Goal: Task Accomplishment & Management: Manage account settings

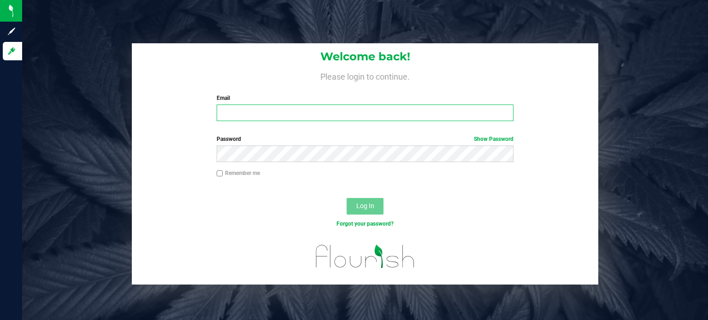
type input "[EMAIL_ADDRESS][DOMAIN_NAME]"
click at [367, 198] on button "Log In" at bounding box center [365, 206] width 37 height 17
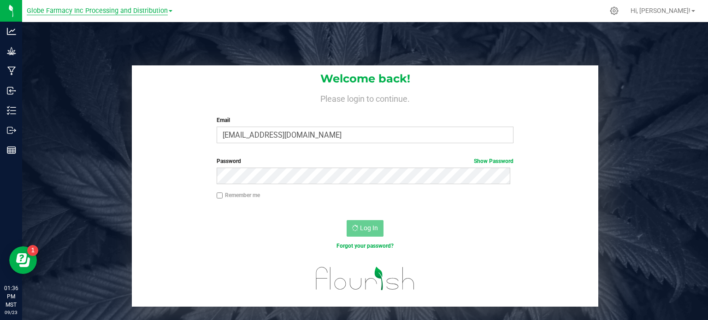
click at [110, 13] on span "Globe Farmacy Inc Processing and Distribution" at bounding box center [97, 11] width 141 height 8
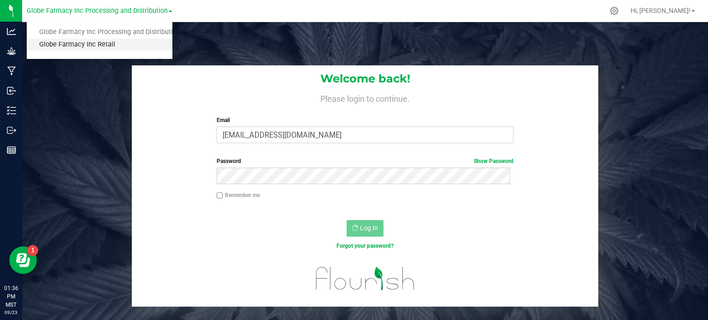
click at [105, 44] on link "Globe Farmacy Inc Retail" at bounding box center [100, 45] width 146 height 12
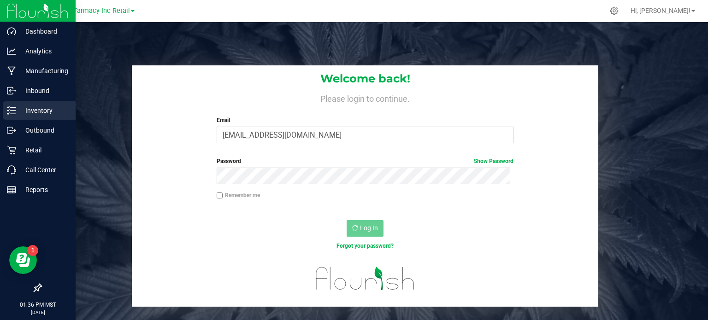
click at [32, 112] on p "Inventory" at bounding box center [43, 110] width 55 height 11
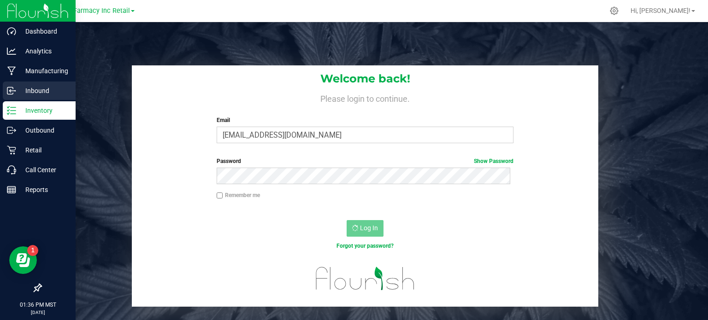
click at [54, 91] on p "Inbound" at bounding box center [43, 90] width 55 height 11
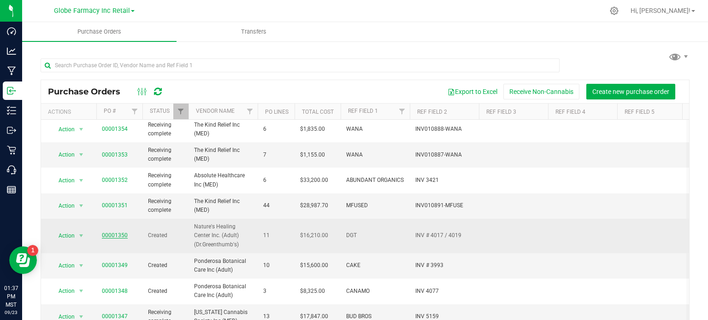
click at [111, 234] on link "00001350" at bounding box center [115, 235] width 26 height 6
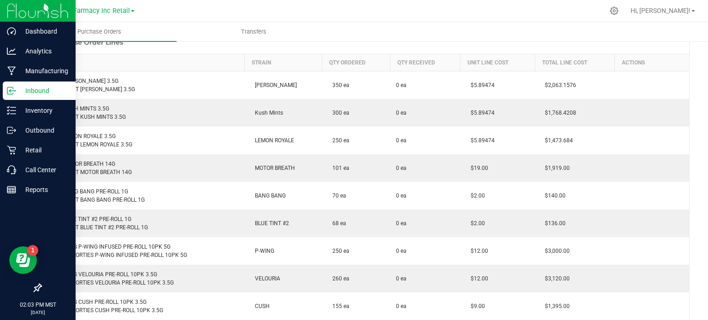
click at [6, 94] on div "Inbound" at bounding box center [39, 91] width 73 height 18
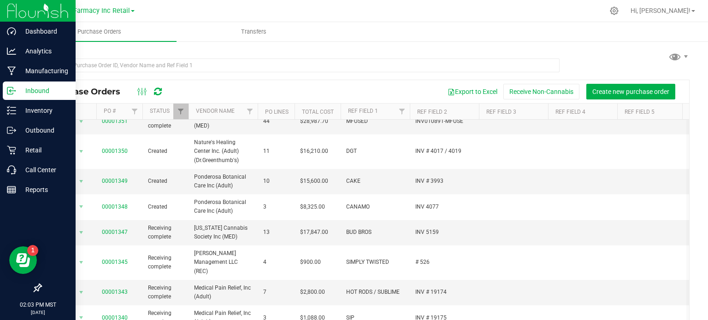
scroll to position [190, 0]
click at [189, 110] on th "Vendor Name" at bounding box center [223, 112] width 69 height 16
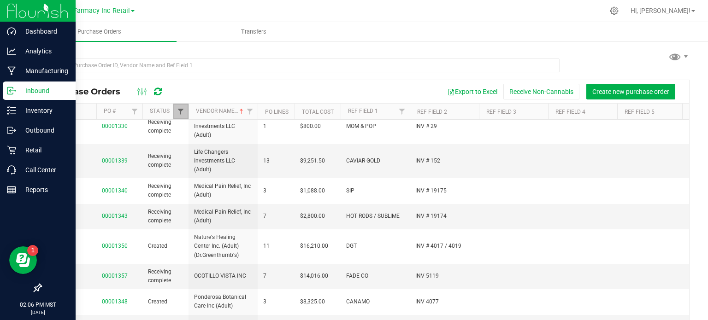
click at [179, 108] on span "Filter" at bounding box center [180, 111] width 7 height 7
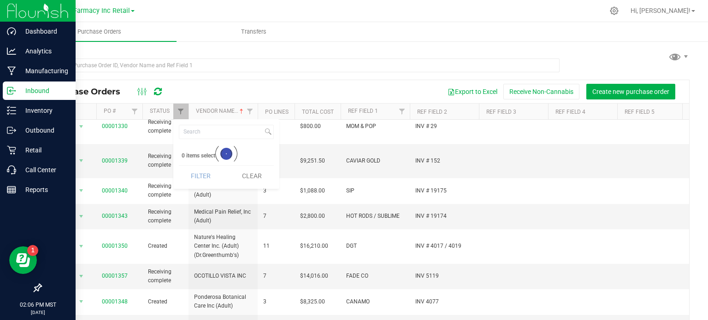
scroll to position [0, 0]
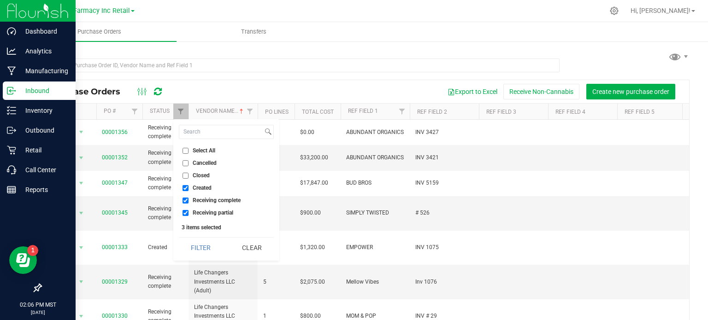
click at [201, 176] on span "Closed" at bounding box center [201, 176] width 17 height 6
click at [189, 176] on input "Closed" at bounding box center [186, 176] width 6 height 6
checkbox input "true"
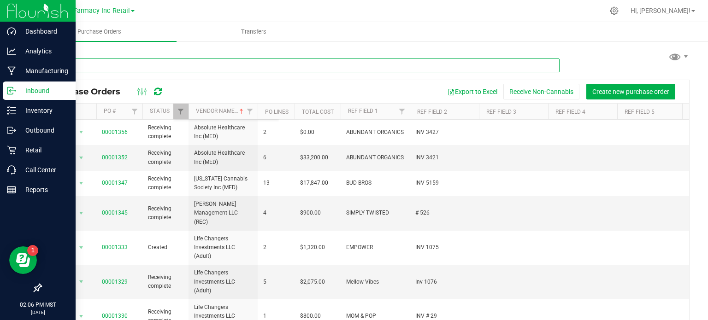
click at [152, 65] on input "text" at bounding box center [300, 66] width 519 height 14
type input "gron"
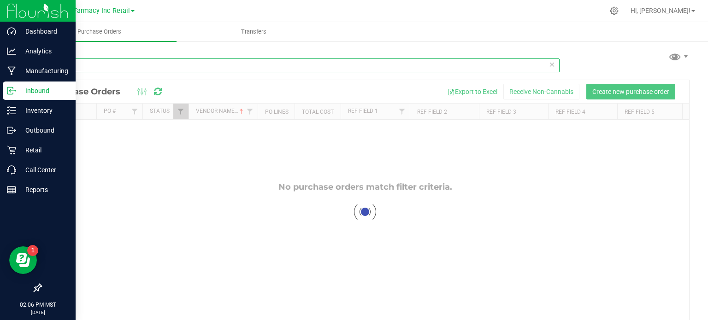
checkbox input "false"
checkbox input "true"
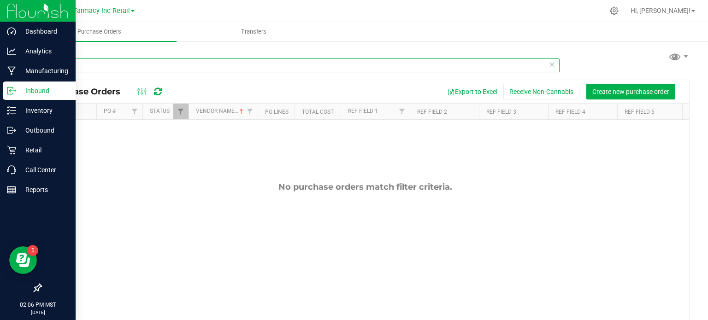
checkbox input "true"
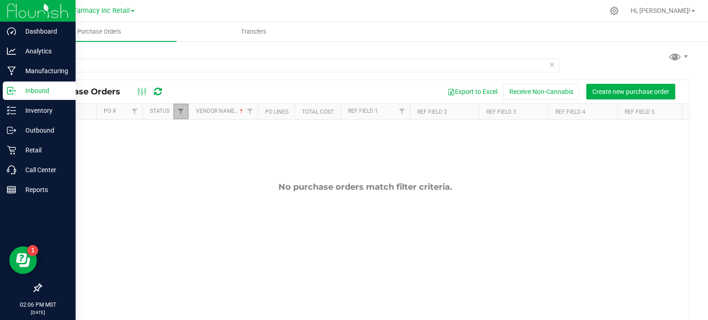
click at [183, 116] on link "Filter" at bounding box center [180, 112] width 15 height 16
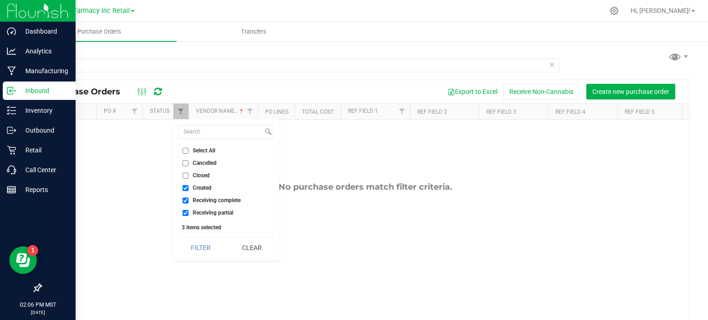
click at [201, 173] on span "Closed" at bounding box center [201, 176] width 17 height 6
click at [189, 173] on input "Closed" at bounding box center [186, 176] width 6 height 6
checkbox input "true"
click at [208, 257] on button "Filter" at bounding box center [201, 248] width 44 height 20
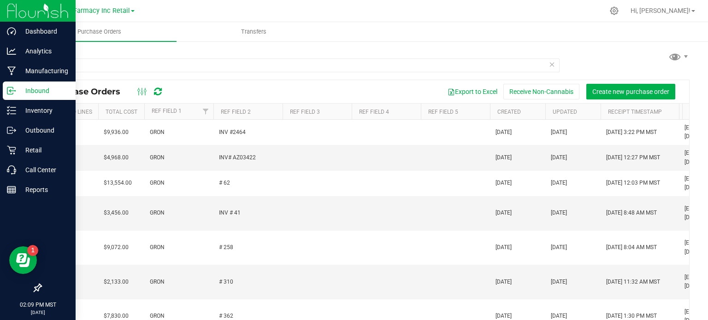
scroll to position [0, 197]
click at [516, 109] on link "Created" at bounding box center [509, 112] width 24 height 6
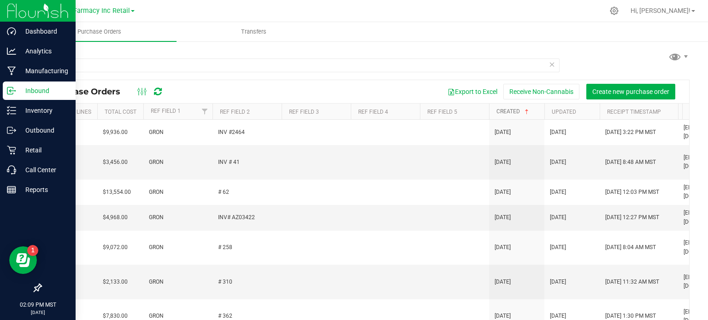
click at [516, 109] on link "Created" at bounding box center [514, 111] width 34 height 6
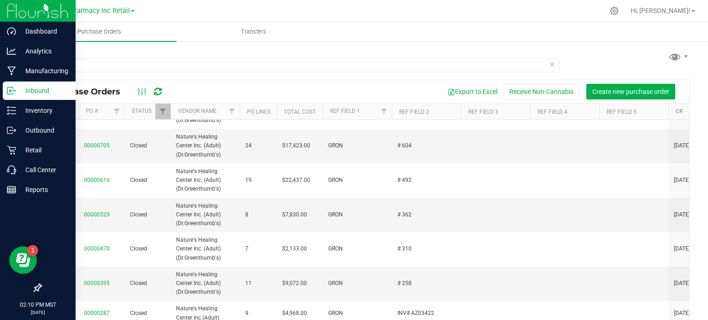
scroll to position [0, 14]
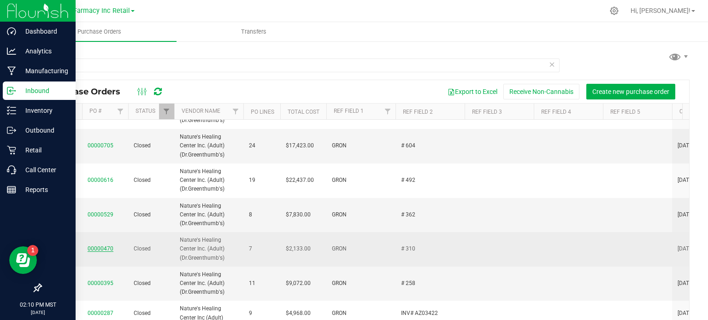
click at [97, 247] on link "00000470" at bounding box center [101, 249] width 26 height 6
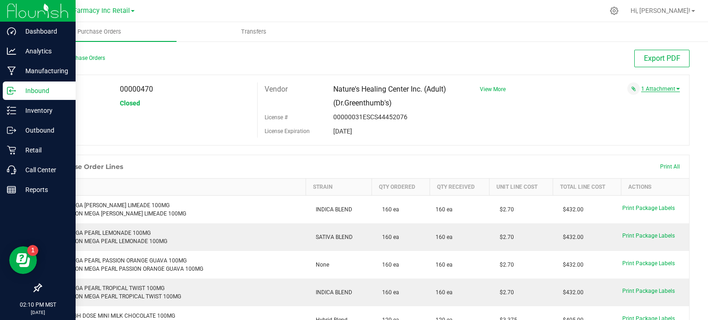
click at [646, 92] on link "1 Attachment" at bounding box center [660, 89] width 39 height 6
click at [633, 101] on span "GRON # 310 12112024.pdf" at bounding box center [639, 101] width 60 height 6
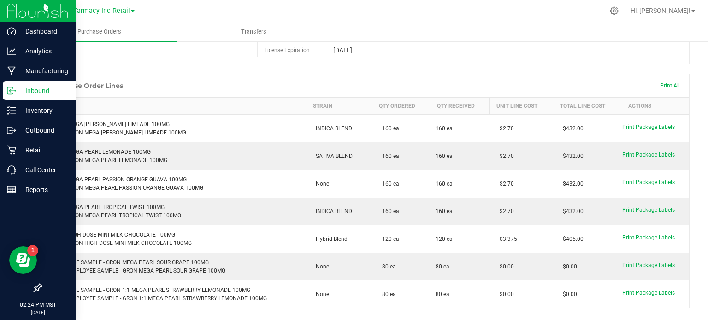
scroll to position [81, 0]
